Goal: Transaction & Acquisition: Purchase product/service

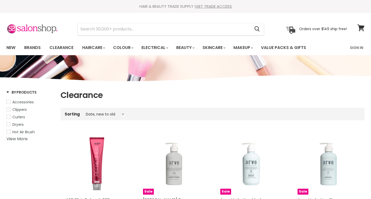
select select "created-descending"
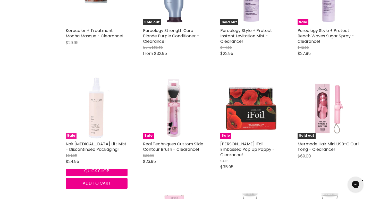
scroll to position [1150, 0]
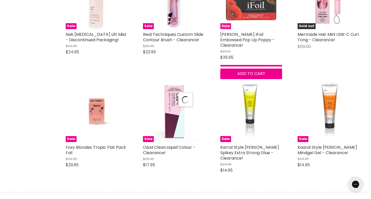
select select "created-descending"
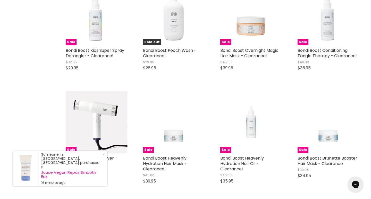
scroll to position [2383, 0]
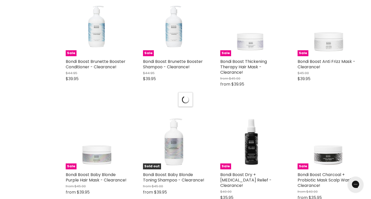
select select "created-descending"
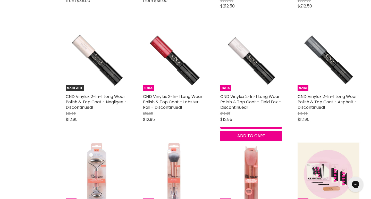
scroll to position [2991, 0]
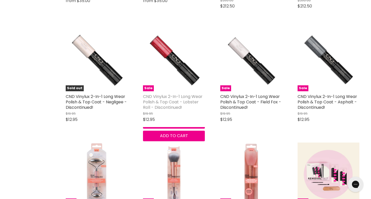
click at [189, 93] on link "CND Vinylux 2-In-1 Long Wear Polish & Top Coat - Lobster Roll - Discontinued!" at bounding box center [172, 101] width 59 height 17
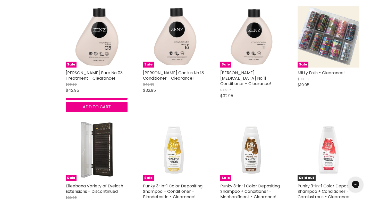
scroll to position [3812, 0]
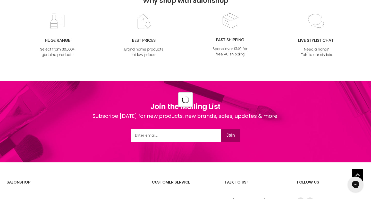
scroll to position [4176, 0]
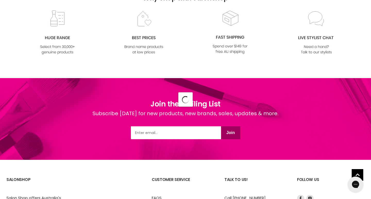
select select "created-descending"
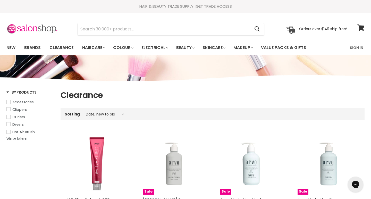
scroll to position [0, 0]
click at [23, 138] on link "View More" at bounding box center [16, 139] width 21 height 6
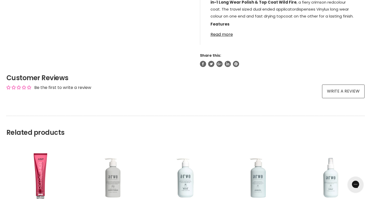
scroll to position [323, 0]
